Goal: Task Accomplishment & Management: Manage account settings

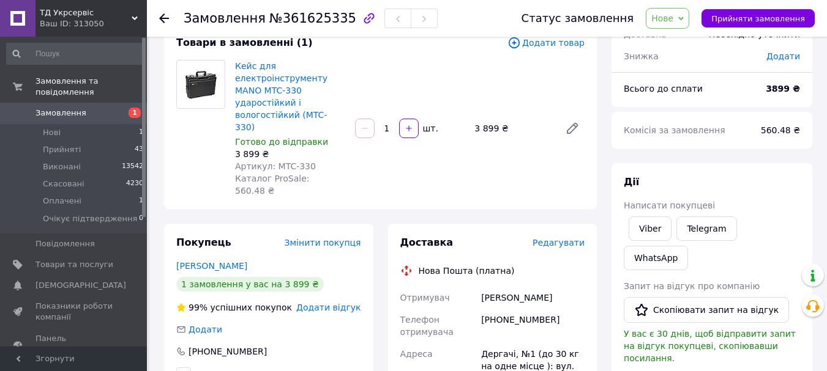
scroll to position [61, 0]
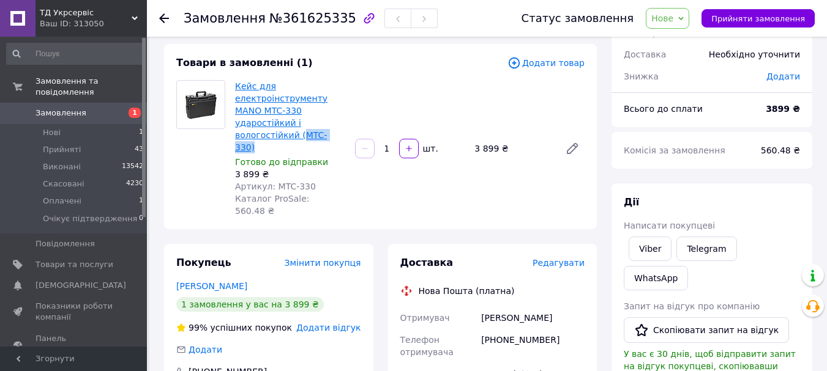
drag, startPoint x: 334, startPoint y: 122, endPoint x: 298, endPoint y: 123, distance: 36.1
click at [298, 123] on span "Кейс для електроінструменту MANO MTC-330 ударостійкий і вологостійкий (MTC-330)" at bounding box center [290, 116] width 110 height 73
copy link "MTC-330)"
click at [675, 24] on span "Нове" at bounding box center [667, 18] width 43 height 21
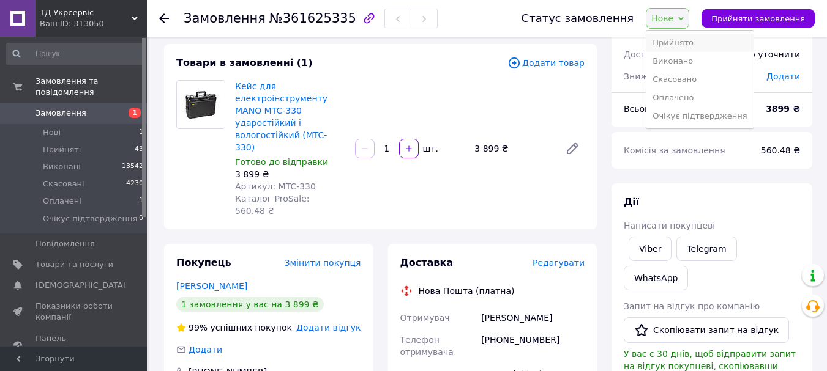
click at [674, 40] on li "Прийнято" at bounding box center [699, 43] width 106 height 18
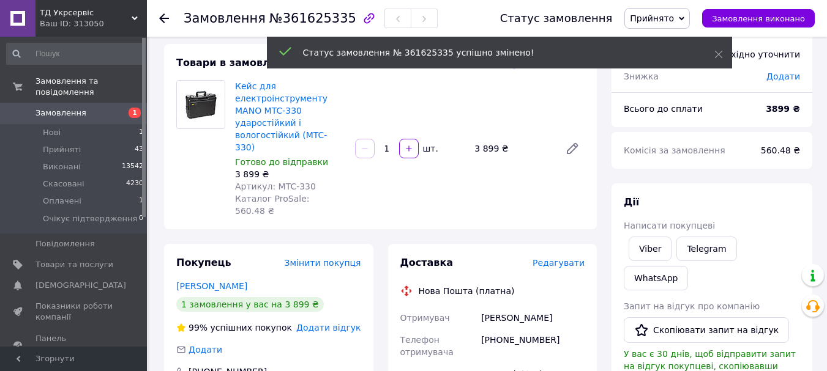
scroll to position [122, 0]
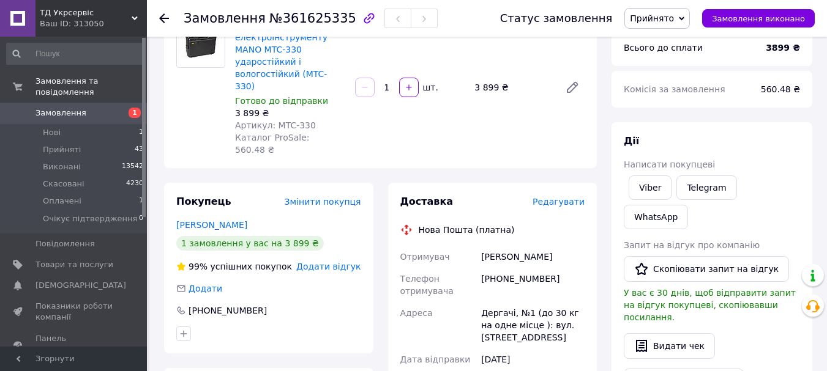
drag, startPoint x: 481, startPoint y: 220, endPoint x: 577, endPoint y: 223, distance: 95.5
click at [576, 246] on div "Александр Шимченко" at bounding box center [533, 257] width 108 height 22
copy div "Александр Шимченко"
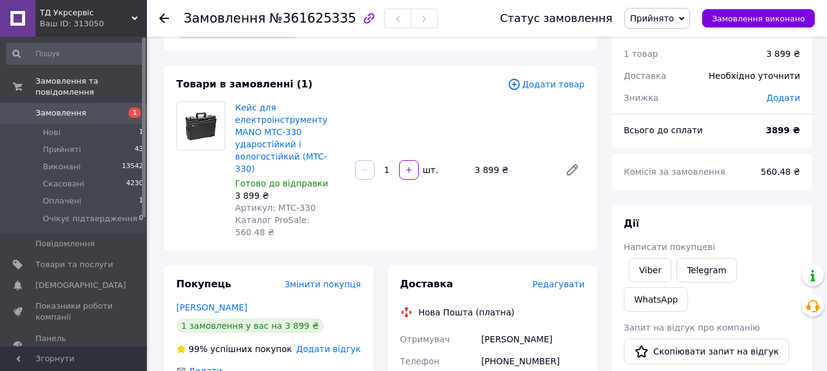
scroll to position [61, 0]
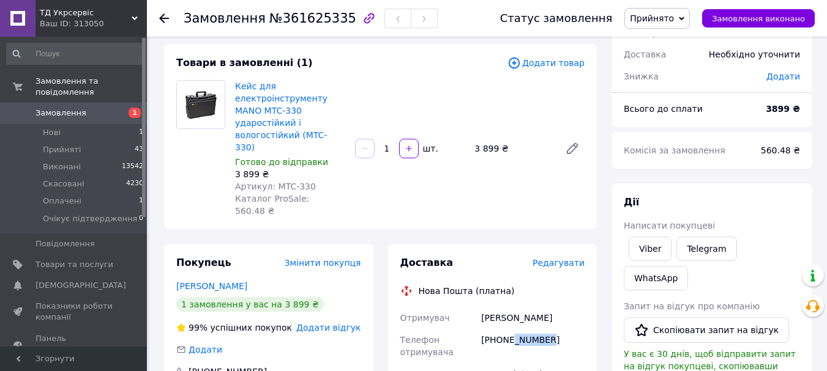
drag, startPoint x: 512, startPoint y: 303, endPoint x: 553, endPoint y: 303, distance: 41.6
click at [553, 329] on div "+380935520096" at bounding box center [533, 346] width 108 height 34
copy div "5520096"
drag, startPoint x: 498, startPoint y: 302, endPoint x: 558, endPoint y: 303, distance: 60.0
click at [558, 329] on div "[PHONE_NUMBER]" at bounding box center [533, 346] width 108 height 34
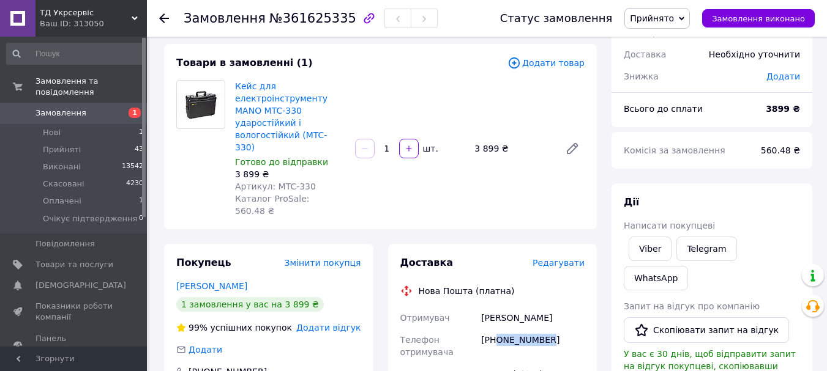
copy div "0935520096"
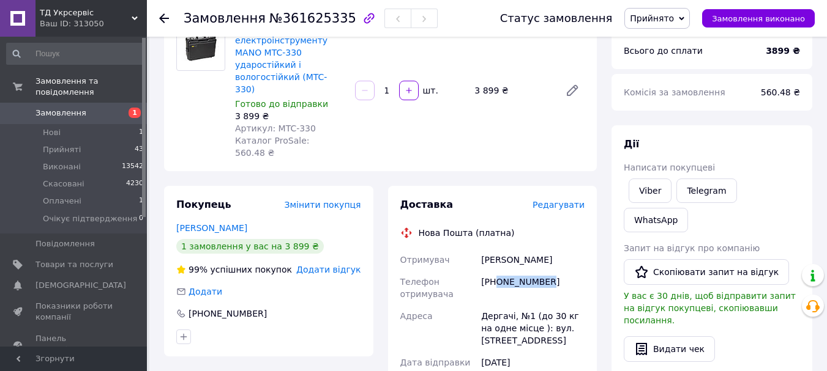
scroll to position [184, 0]
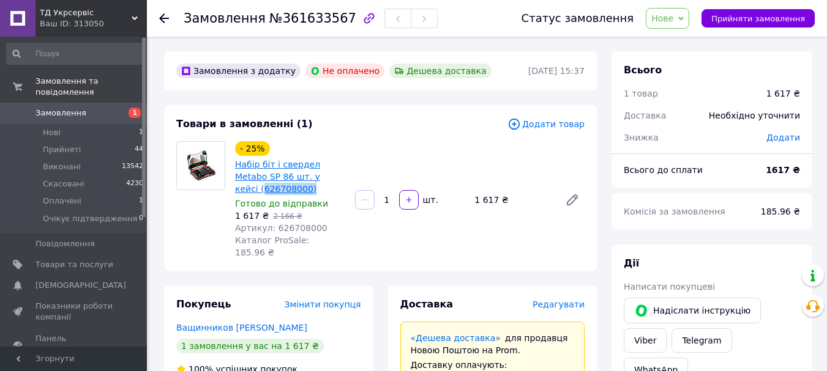
drag, startPoint x: 282, startPoint y: 191, endPoint x: 239, endPoint y: 193, distance: 42.9
click at [239, 193] on span "Набір біт і свердел Metabo SP 86 шт. у кейсі (626708000)" at bounding box center [290, 177] width 110 height 37
copy link "626708000)"
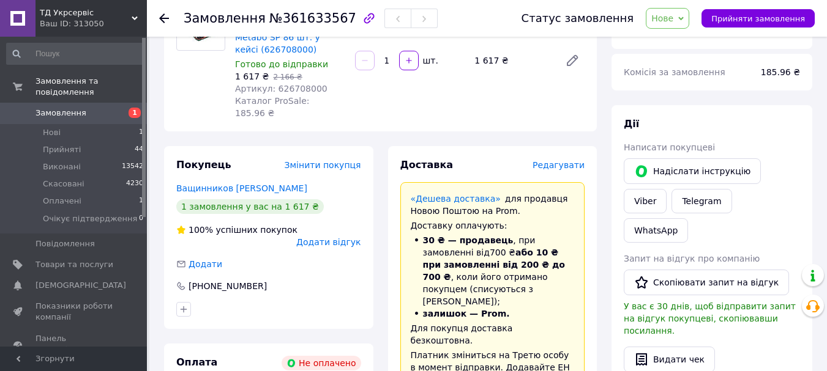
scroll to position [245, 0]
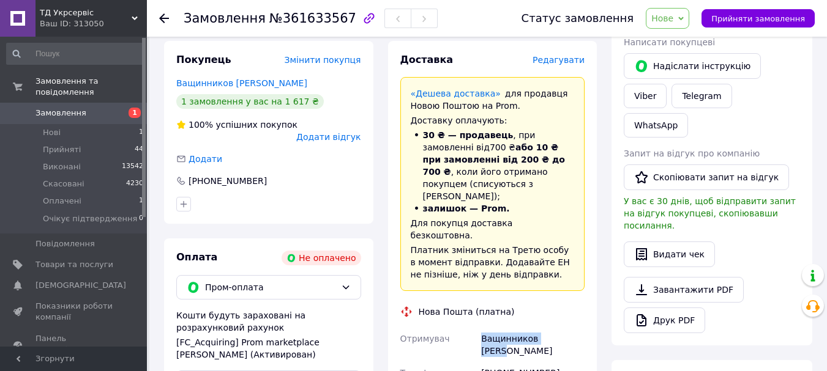
drag, startPoint x: 481, startPoint y: 305, endPoint x: 565, endPoint y: 302, distance: 83.9
click at [565, 328] on div "Ващинников Павел" at bounding box center [533, 345] width 108 height 34
copy div "Ващинников Павел"
drag, startPoint x: 537, startPoint y: 324, endPoint x: 561, endPoint y: 324, distance: 23.3
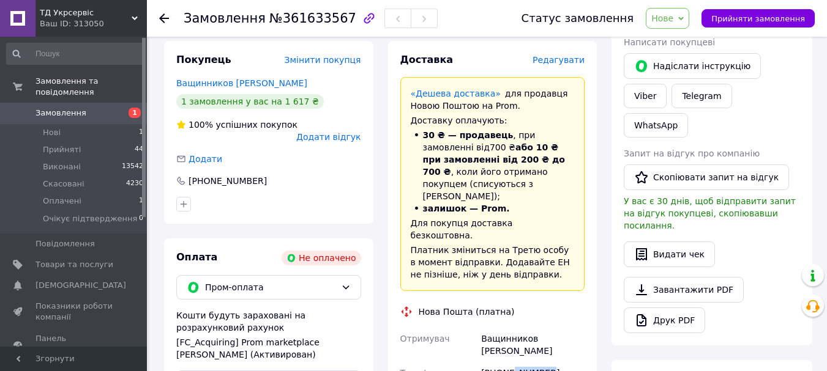
copy div "9927069"
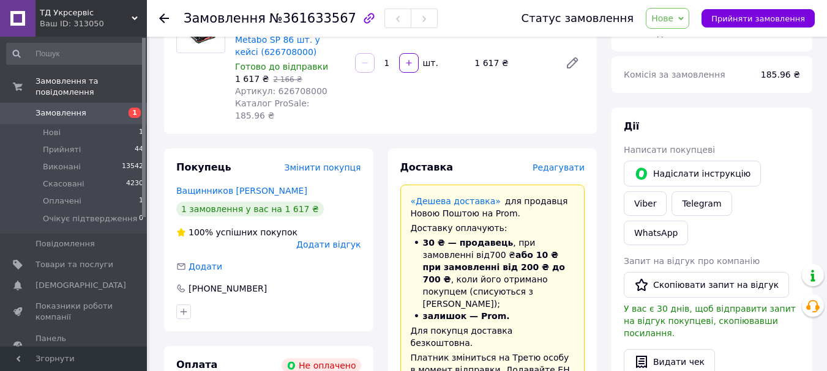
scroll to position [0, 0]
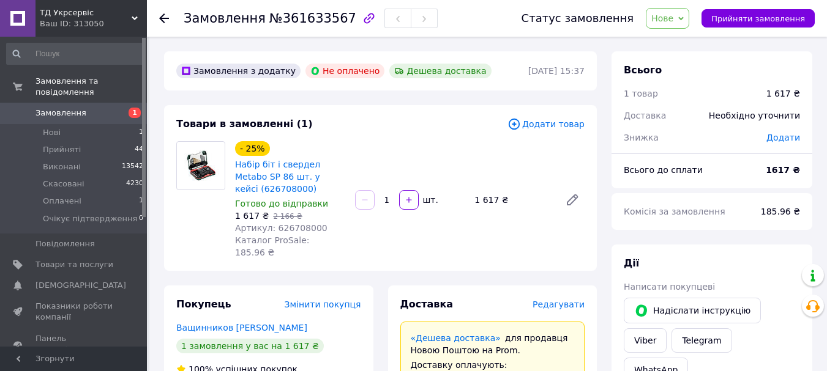
click at [390, 246] on div "- 25% Набір біт і свердел Metabo SP 86 шт. у кейсі (626708000) Готово до відпра…" at bounding box center [409, 200] width 359 height 122
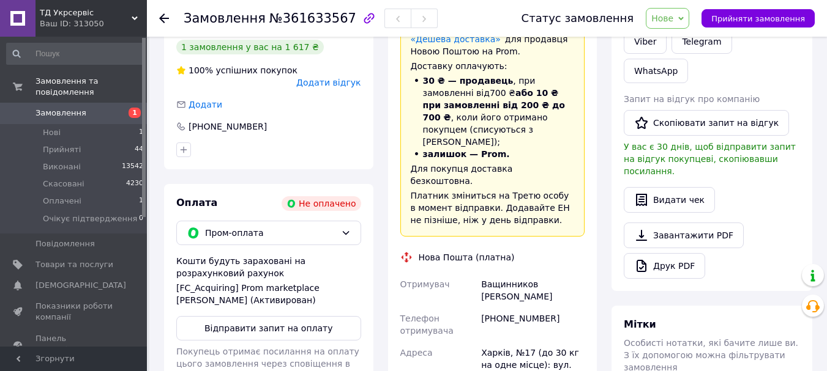
scroll to position [367, 0]
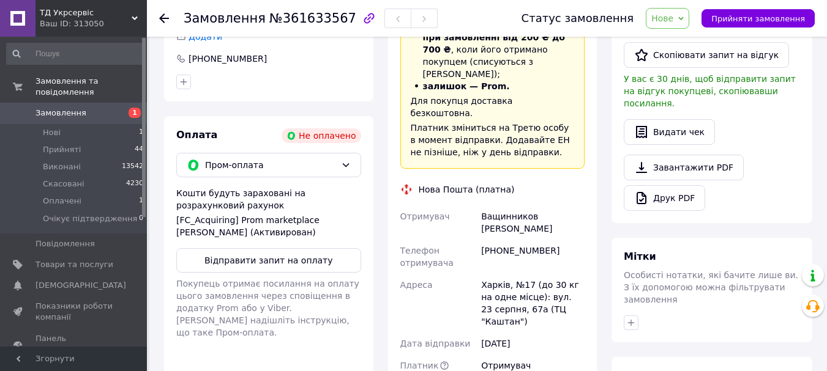
click at [537, 333] on div "[DATE]" at bounding box center [533, 344] width 108 height 22
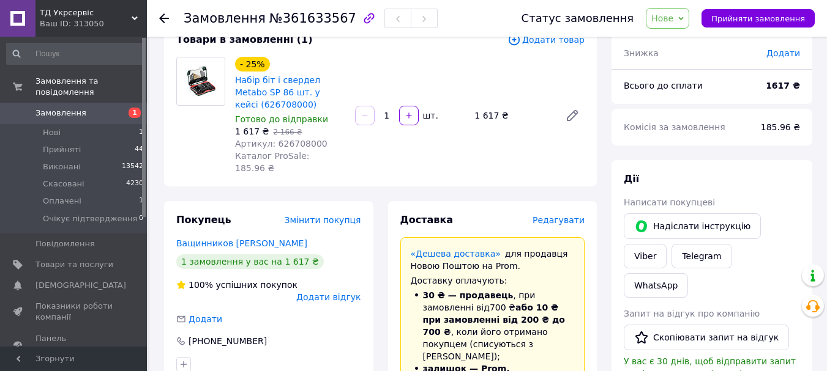
scroll to position [0, 0]
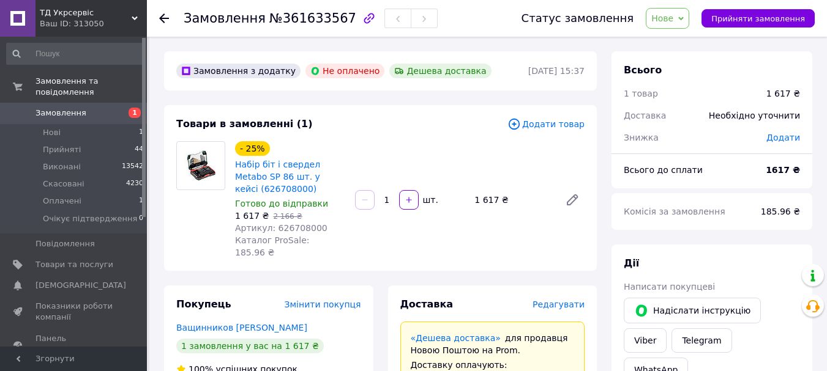
click at [439, 224] on div "- 25% Набір біт і свердел Metabo SP 86 шт. у кейсі (626708000) Готово до відпра…" at bounding box center [409, 200] width 359 height 122
click at [441, 228] on div "- 25% Набір біт і свердел Metabo SP 86 шт. у кейсі (626708000) Готово до відпра…" at bounding box center [409, 200] width 359 height 122
click at [449, 231] on div "- 25% Набір біт і свердел Metabo SP 86 шт. у кейсі (626708000) Готово до відпра…" at bounding box center [409, 200] width 359 height 122
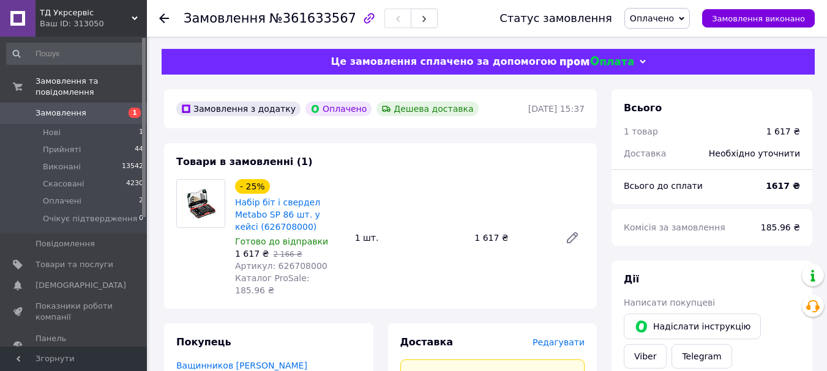
click at [649, 23] on span "Оплачено" at bounding box center [652, 18] width 44 height 10
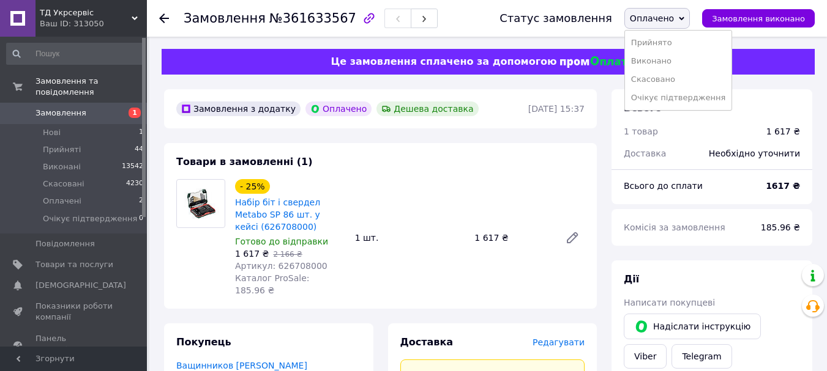
click at [662, 43] on li "Прийнято" at bounding box center [678, 43] width 106 height 18
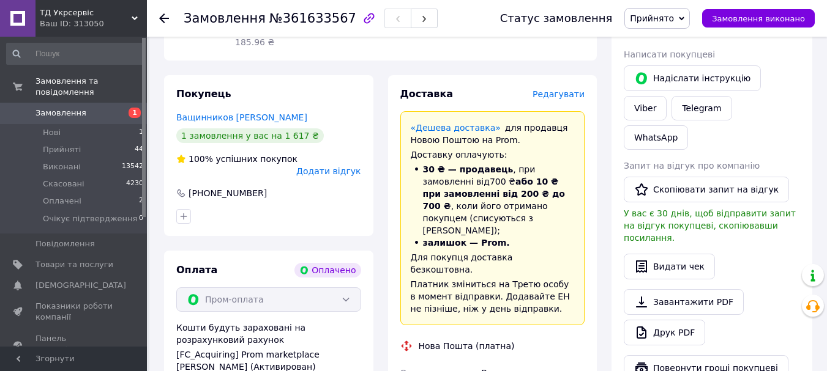
scroll to position [367, 0]
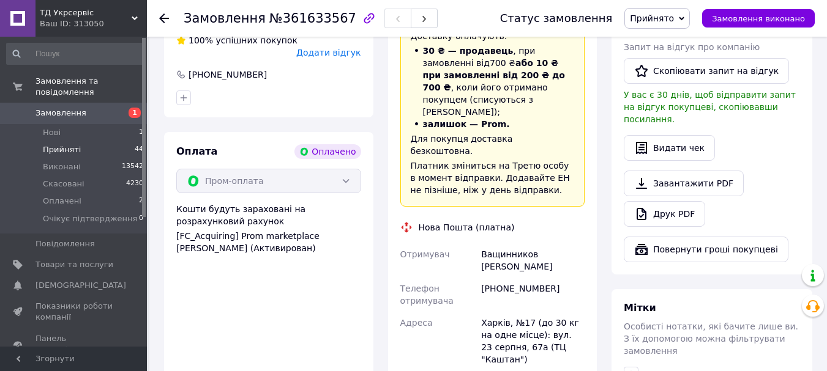
click at [61, 144] on span "Прийняті" at bounding box center [62, 149] width 38 height 11
